Goal: Find specific page/section: Find specific page/section

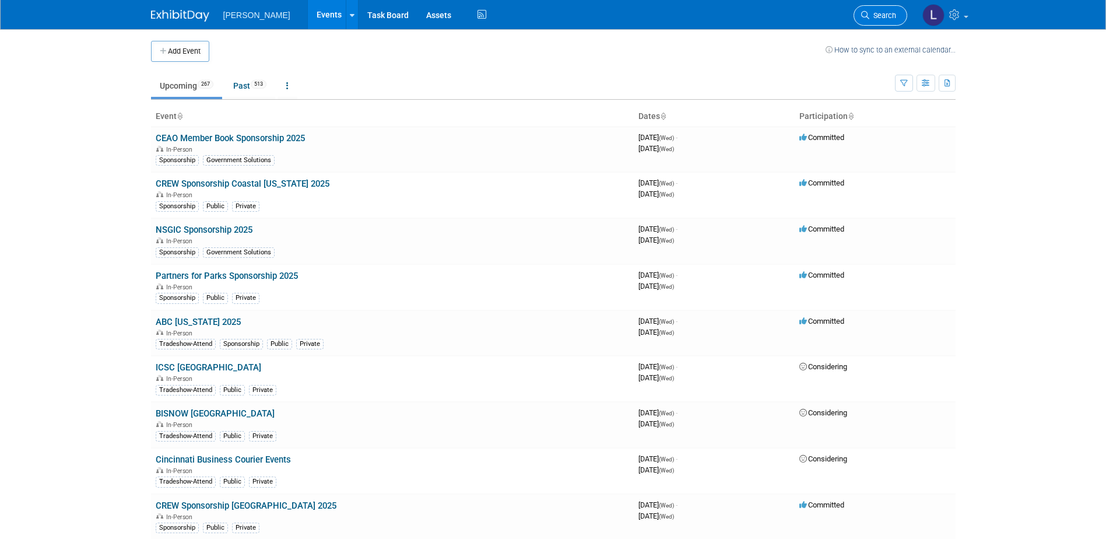
click at [871, 16] on span "Search" at bounding box center [882, 15] width 27 height 9
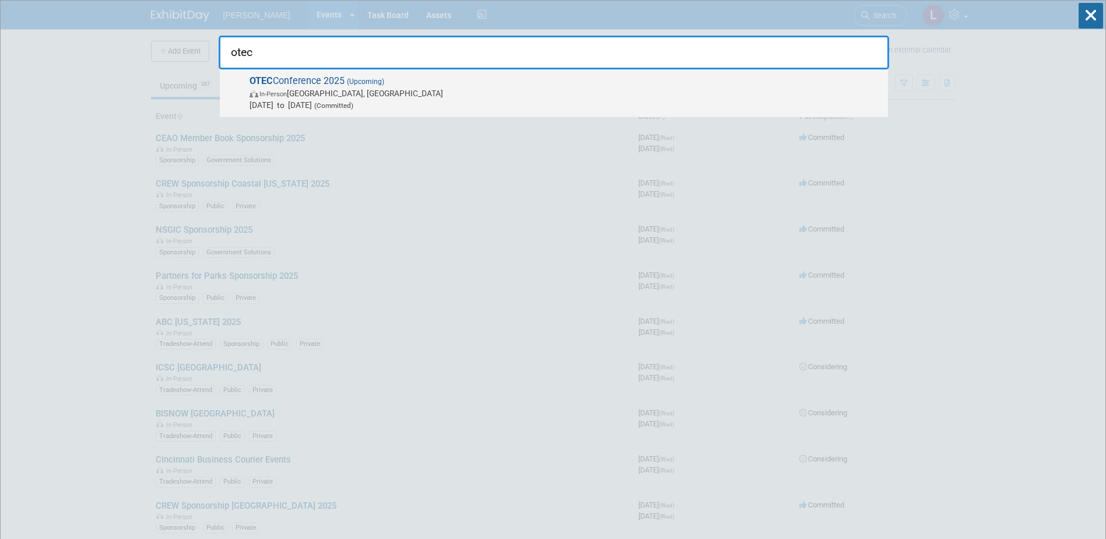
type input "otec"
click at [766, 99] on span "[DATE] to [DATE] (Committed)" at bounding box center [565, 105] width 632 height 12
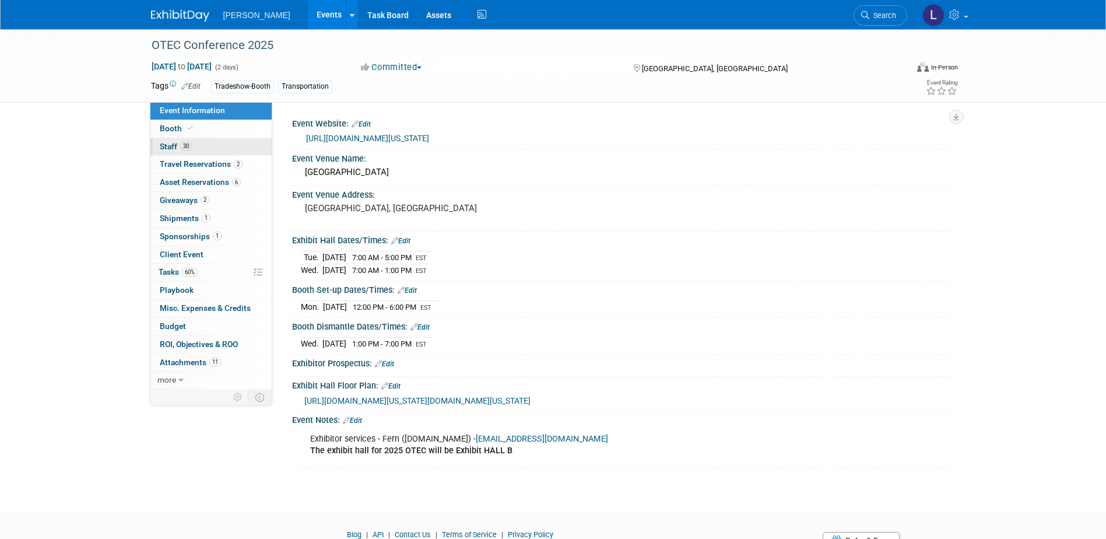
click at [180, 150] on span "Staff 30" at bounding box center [176, 146] width 32 height 9
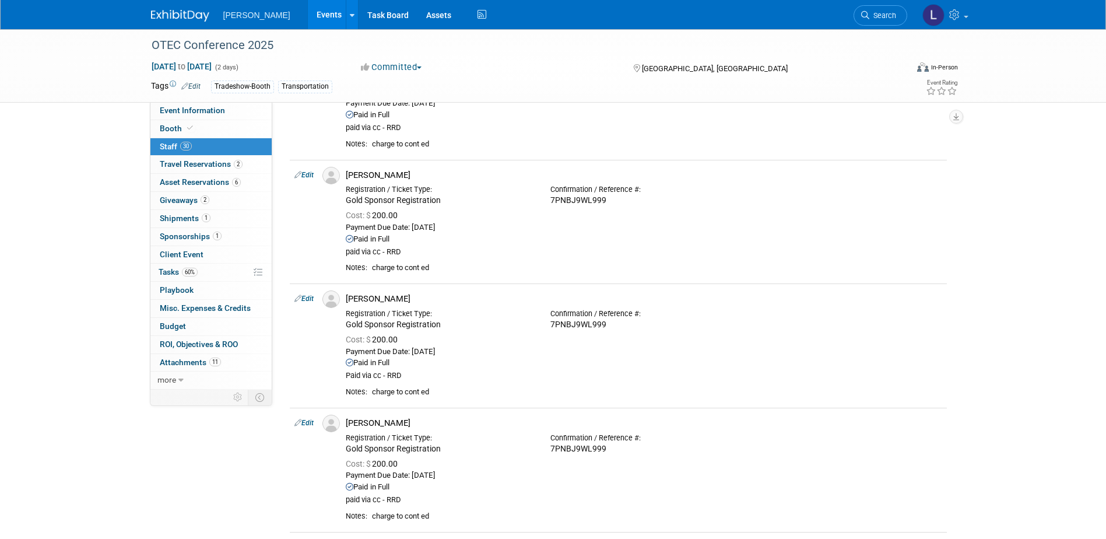
scroll to position [1690, 0]
click at [85, 335] on div "OTEC Conference 2025 Oct 14, 2025 to Oct 15, 2025 (2 days) Oct 14, 2025 to Oct …" at bounding box center [553, 288] width 1106 height 3899
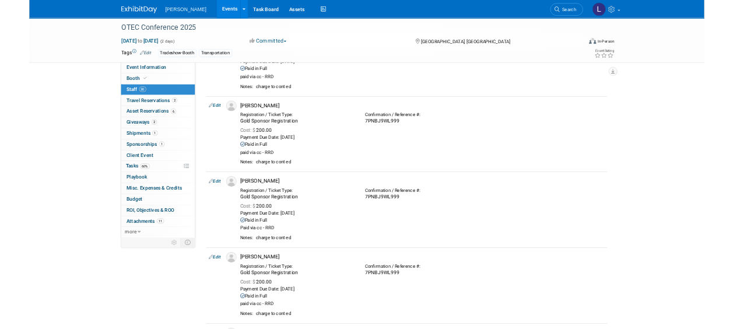
scroll to position [3255, 0]
